Goal: Task Accomplishment & Management: Use online tool/utility

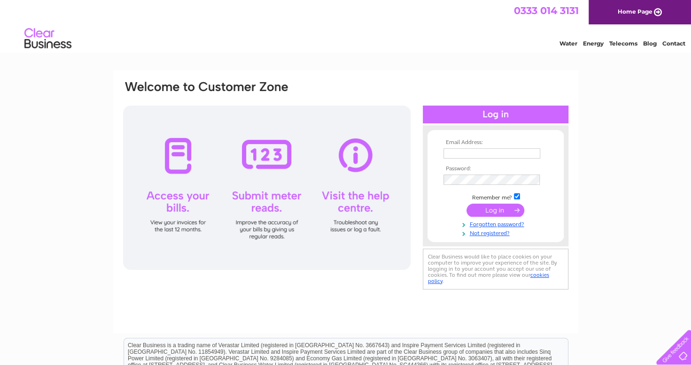
click at [467, 110] on div at bounding box center [496, 115] width 146 height 18
click at [468, 152] on input "text" at bounding box center [492, 153] width 98 height 11
type input "linda45may@gmail.com"
click at [506, 209] on input "submit" at bounding box center [495, 211] width 58 height 13
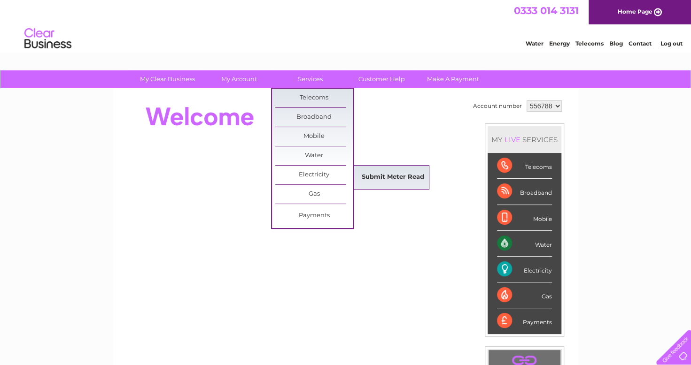
click at [373, 175] on link "Submit Meter Read" at bounding box center [392, 177] width 77 height 19
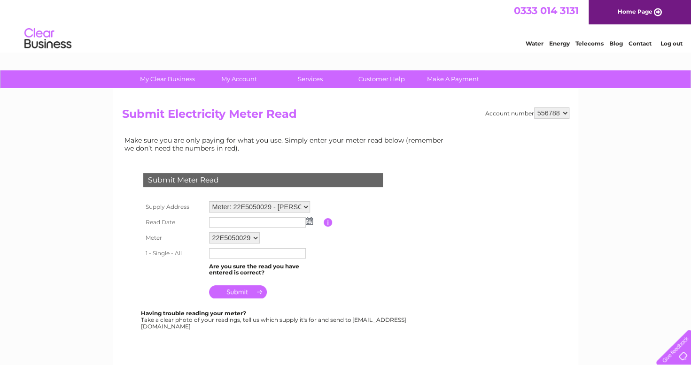
click at [306, 222] on img at bounding box center [309, 221] width 7 height 8
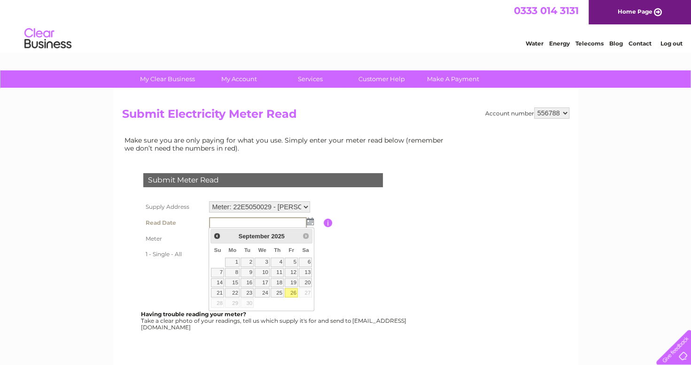
click at [292, 290] on link "26" at bounding box center [291, 292] width 13 height 9
type input "2025/09/26"
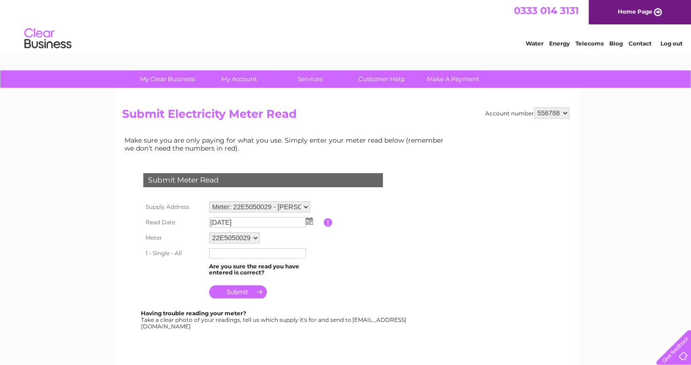
click at [243, 253] on input "text" at bounding box center [257, 253] width 97 height 10
type input "2527"
click at [260, 292] on input "submit" at bounding box center [238, 292] width 58 height 13
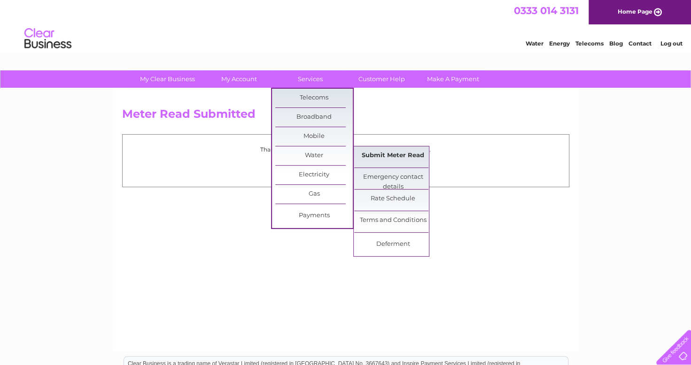
click at [390, 155] on link "Submit Meter Read" at bounding box center [392, 156] width 77 height 19
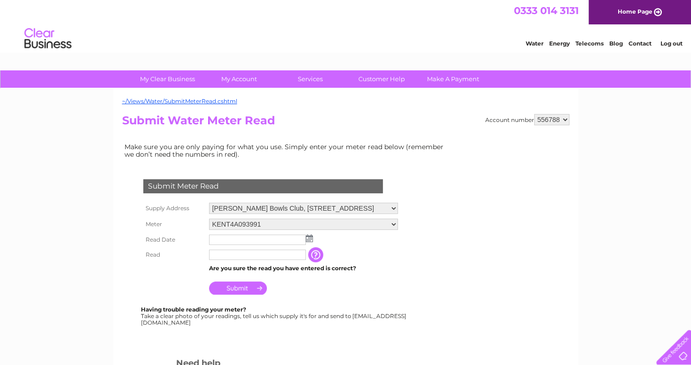
click at [308, 240] on img at bounding box center [309, 239] width 7 height 8
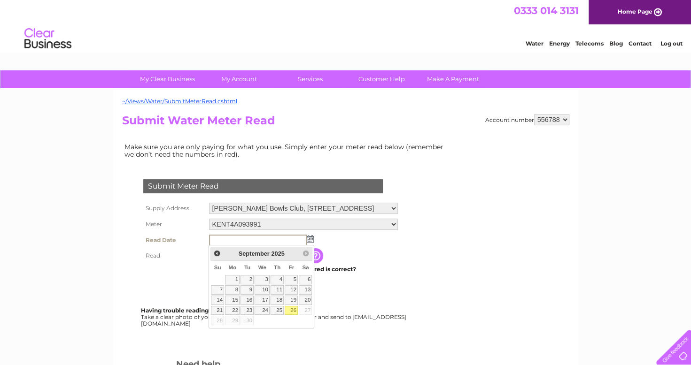
click at [293, 306] on link "26" at bounding box center [291, 310] width 13 height 9
type input "2025/09/26"
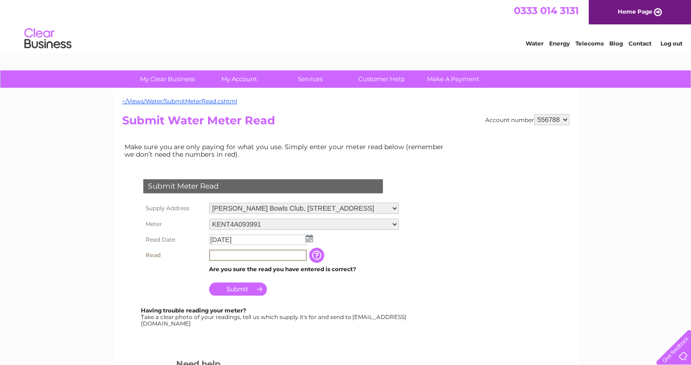
click at [234, 255] on input "text" at bounding box center [258, 255] width 98 height 11
type input "13113"
click at [237, 290] on input "Submit" at bounding box center [238, 288] width 58 height 13
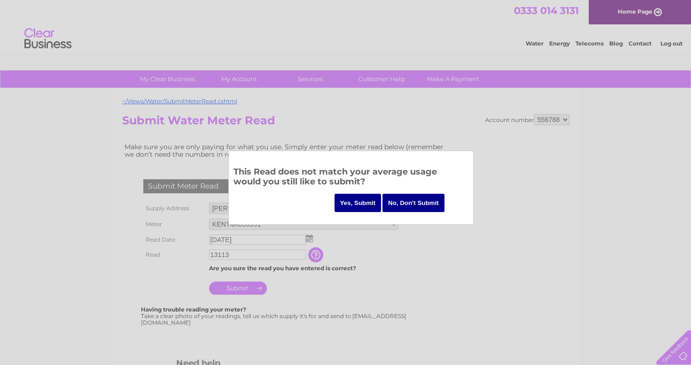
click at [362, 201] on input "Yes, Submit" at bounding box center [357, 203] width 47 height 18
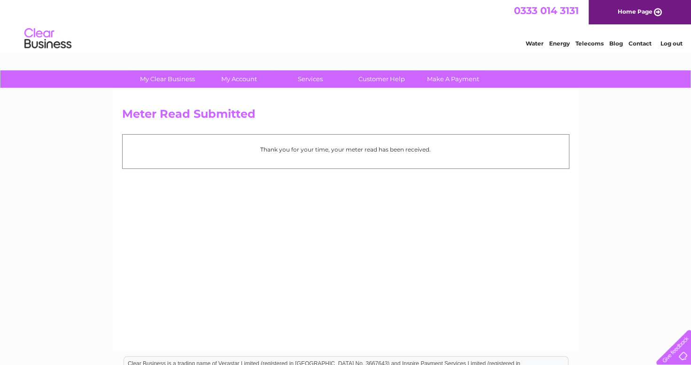
click at [668, 44] on link "Log out" at bounding box center [671, 43] width 22 height 7
